Goal: Task Accomplishment & Management: Manage account settings

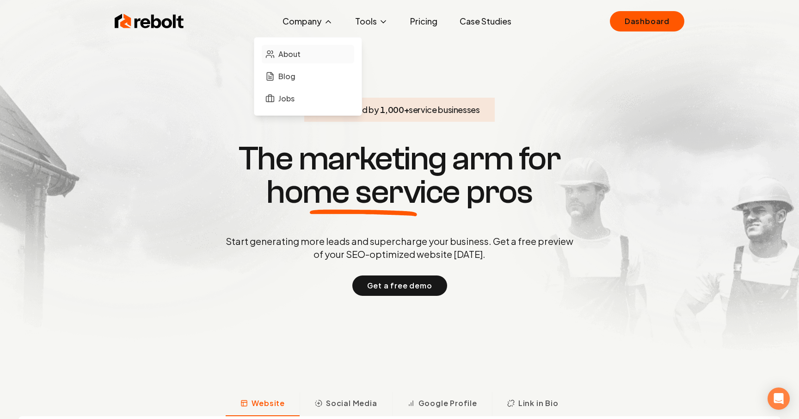
click at [291, 53] on span "About" at bounding box center [289, 54] width 22 height 11
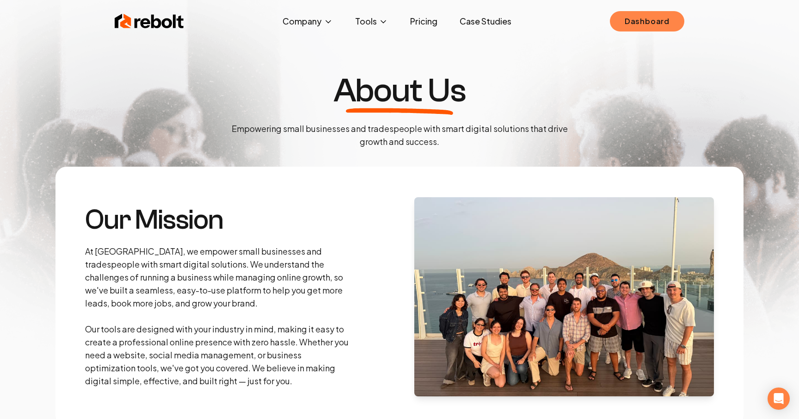
click at [660, 25] on link "Dashboard" at bounding box center [647, 21] width 74 height 20
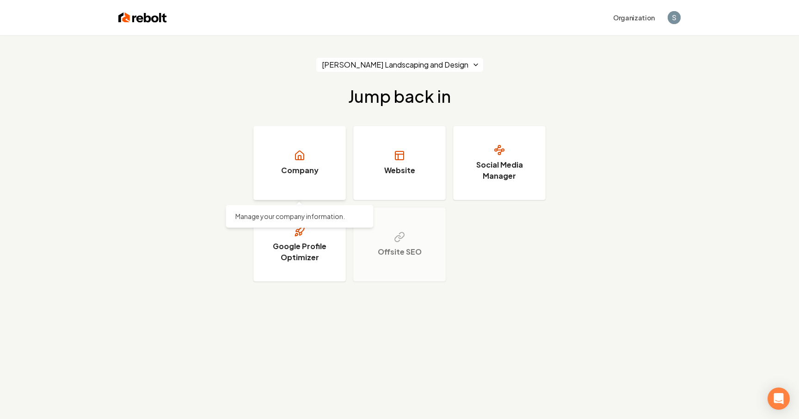
click at [323, 165] on link "Company" at bounding box center [299, 163] width 93 height 74
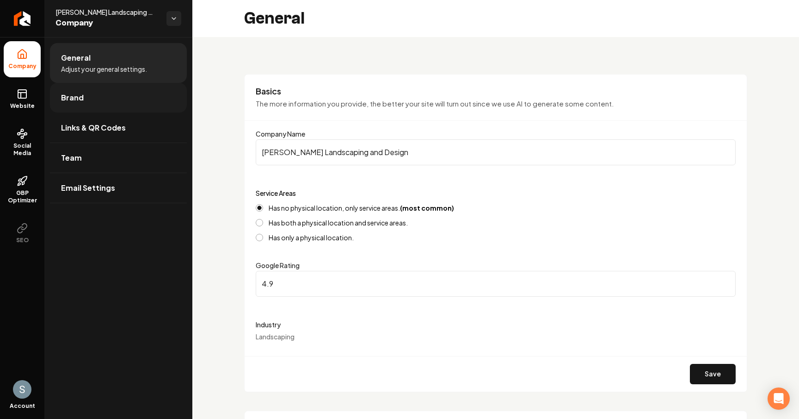
click at [149, 88] on link "Brand" at bounding box center [118, 98] width 137 height 30
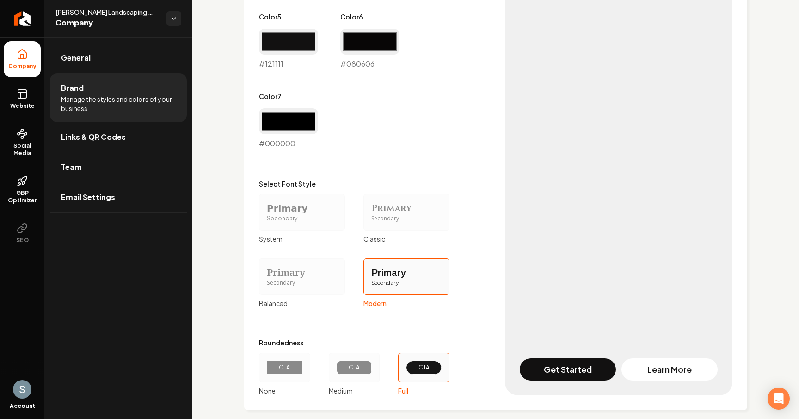
scroll to position [730, 0]
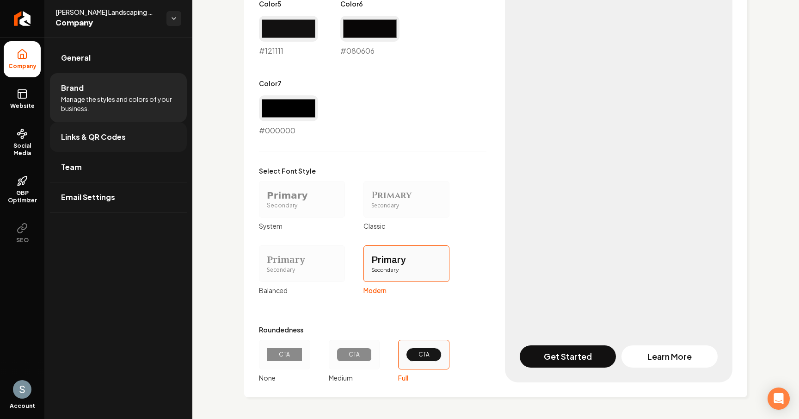
click at [103, 128] on link "Links & QR Codes" at bounding box center [118, 137] width 137 height 30
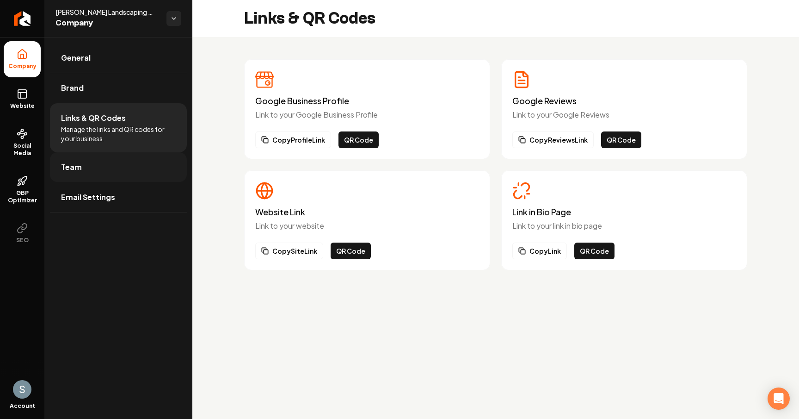
click at [117, 164] on link "Team" at bounding box center [118, 167] width 137 height 30
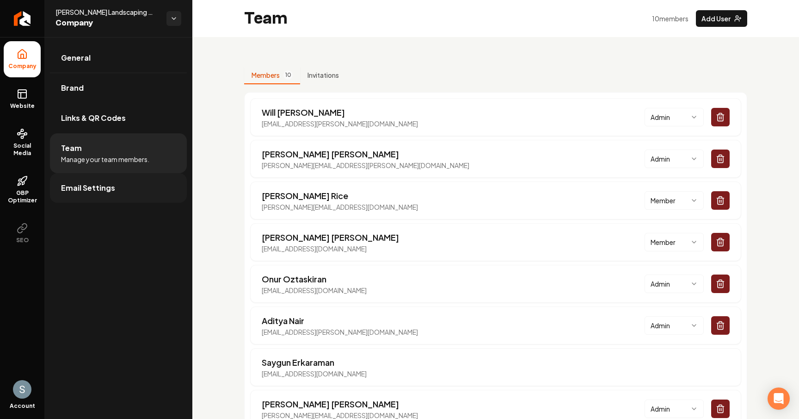
click at [124, 186] on link "Email Settings" at bounding box center [118, 188] width 137 height 30
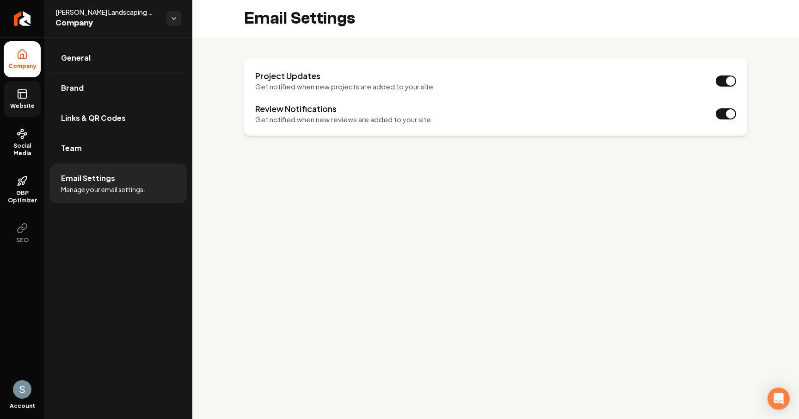
click at [27, 86] on link "Website" at bounding box center [22, 99] width 37 height 36
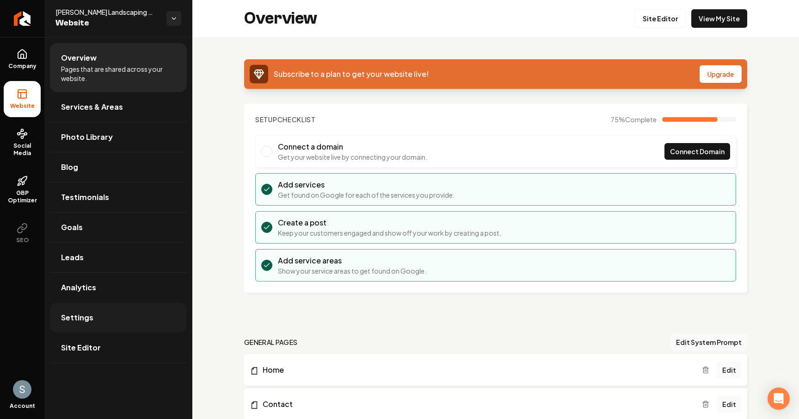
click at [153, 314] on link "Settings" at bounding box center [118, 318] width 137 height 30
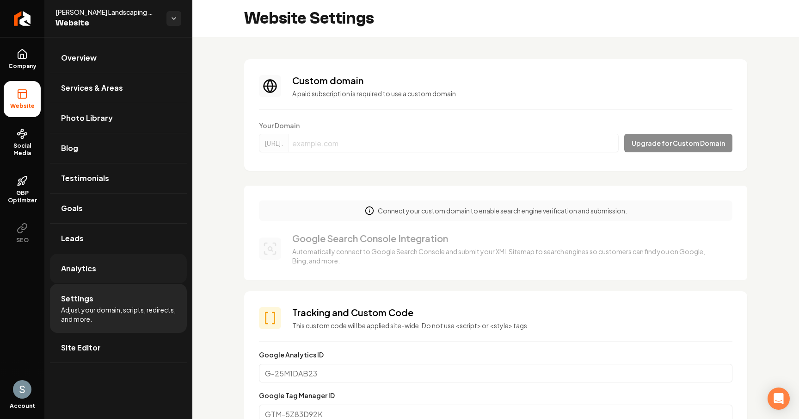
click at [98, 282] on link "Analytics" at bounding box center [118, 268] width 137 height 30
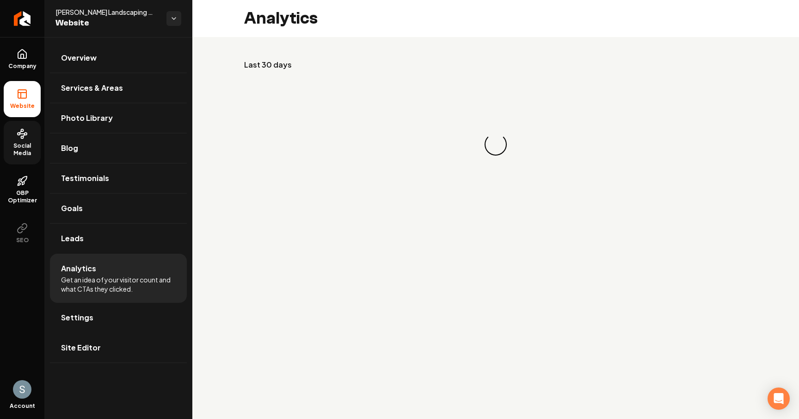
click at [14, 145] on span "Social Media" at bounding box center [22, 149] width 37 height 15
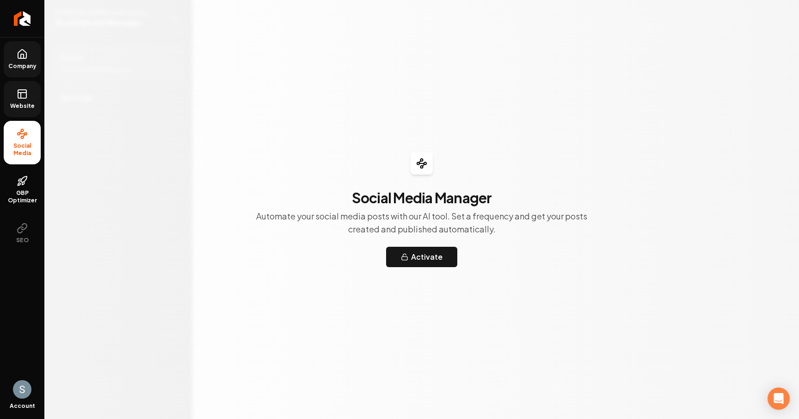
click at [24, 61] on link "Company" at bounding box center [22, 59] width 37 height 36
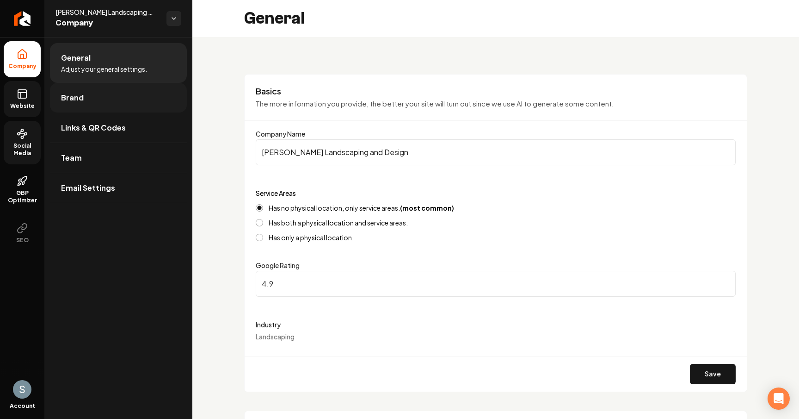
click at [66, 93] on span "Brand" at bounding box center [72, 97] width 23 height 11
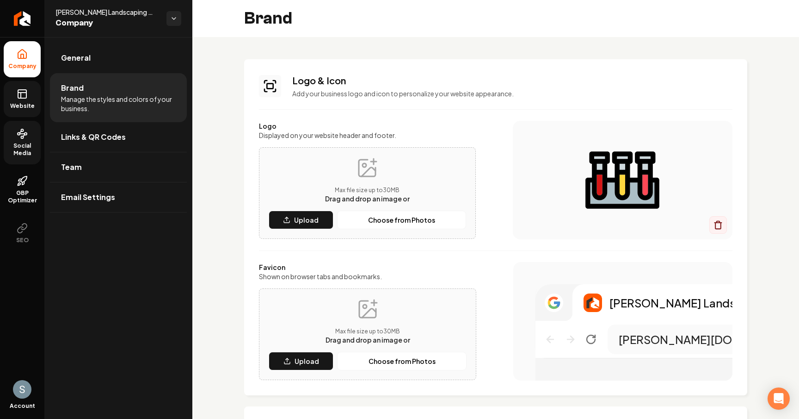
click at [31, 142] on span "Social Media" at bounding box center [22, 149] width 37 height 15
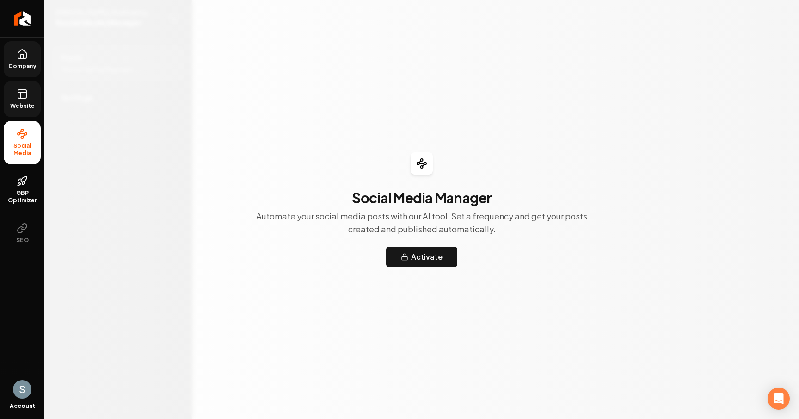
click at [22, 64] on span "Company" at bounding box center [23, 65] width 36 height 7
